Goal: Task Accomplishment & Management: Manage account settings

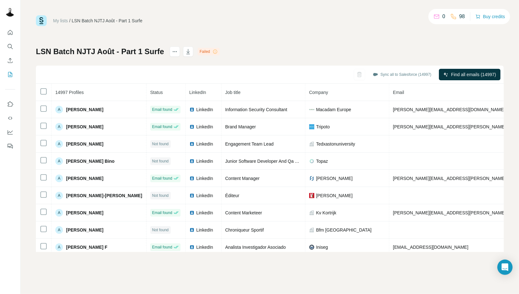
click at [269, 23] on div "My lists / LSN Batch NJTJ Août - Part 1 Surfe 0 98 Buy credits" at bounding box center [270, 20] width 468 height 11
click at [272, 28] on div "My lists / LSN Batch NJTJ Août - Part 1 Surfe 0 98 Buy credits LSN Batch NJTJ …" at bounding box center [270, 133] width 468 height 236
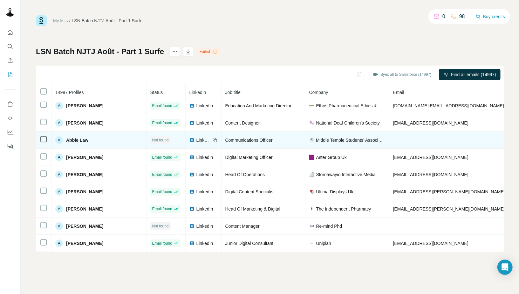
scroll to position [251, 0]
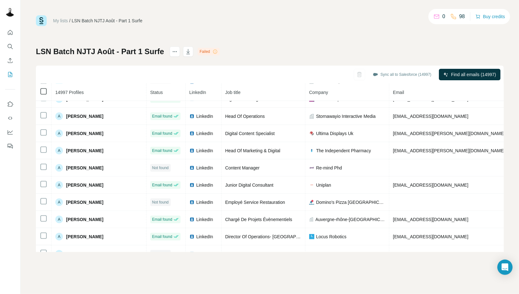
click at [45, 87] on icon at bounding box center [44, 91] width 8 height 8
click at [188, 52] on icon "button" at bounding box center [188, 51] width 6 height 6
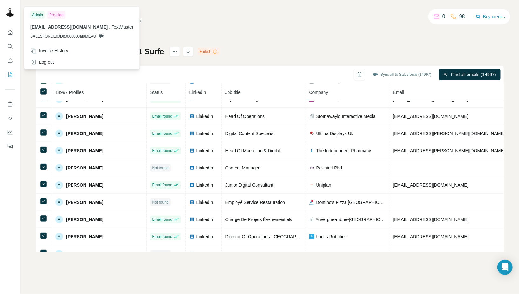
click at [11, 14] on img at bounding box center [10, 11] width 10 height 10
click at [42, 16] on div "Admin" at bounding box center [37, 15] width 15 height 8
click at [16, 33] on div at bounding box center [10, 87] width 20 height 129
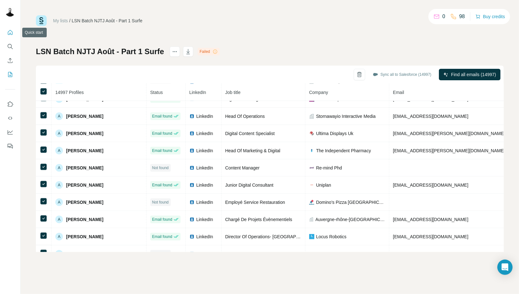
click at [10, 31] on icon "Quick start" at bounding box center [10, 32] width 6 height 6
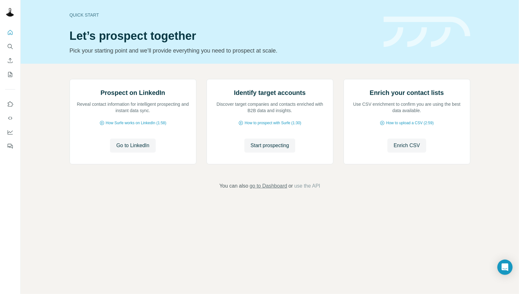
click at [279, 190] on span "go to Dashboard" at bounding box center [269, 186] width 38 height 8
